Goal: Navigation & Orientation: Find specific page/section

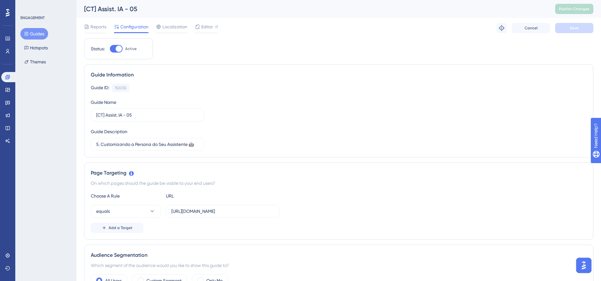
click at [37, 33] on button "Guides" at bounding box center [34, 33] width 28 height 11
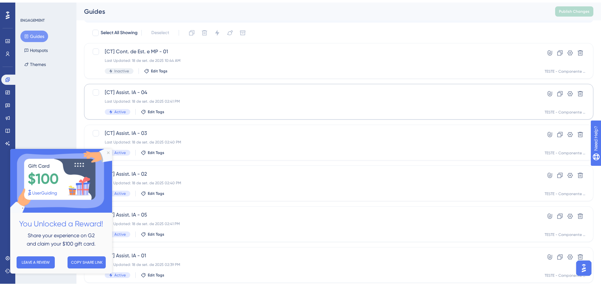
scroll to position [33, 0]
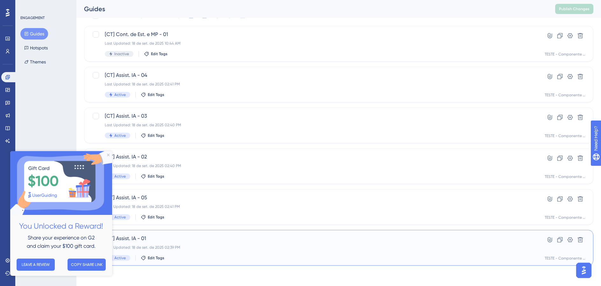
click at [259, 245] on div "Last Updated: 18 de set. de 2025 02:39 PM" at bounding box center [313, 246] width 417 height 5
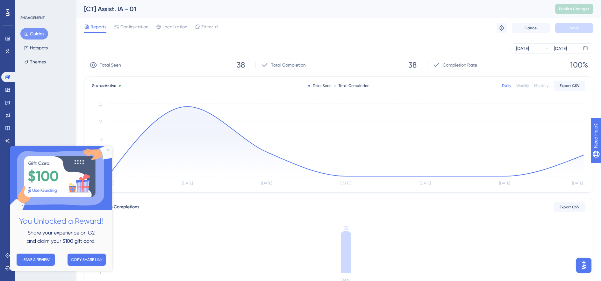
drag, startPoint x: 109, startPoint y: 150, endPoint x: 119, endPoint y: 282, distance: 133.2
click at [109, 150] on icon "Close Preview" at bounding box center [108, 150] width 3 height 3
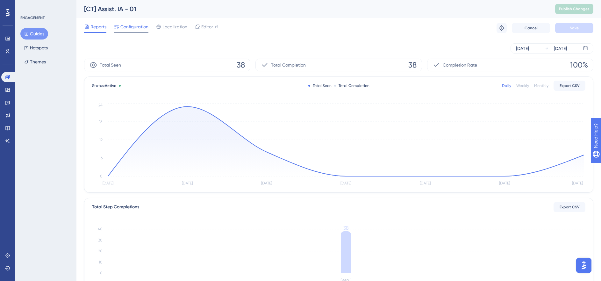
click at [131, 29] on span "Configuration" at bounding box center [134, 27] width 28 height 8
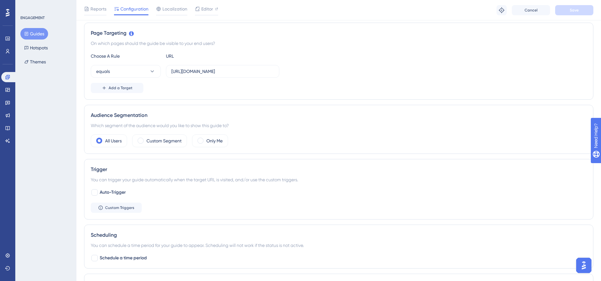
scroll to position [163, 0]
